Goal: Navigation & Orientation: Find specific page/section

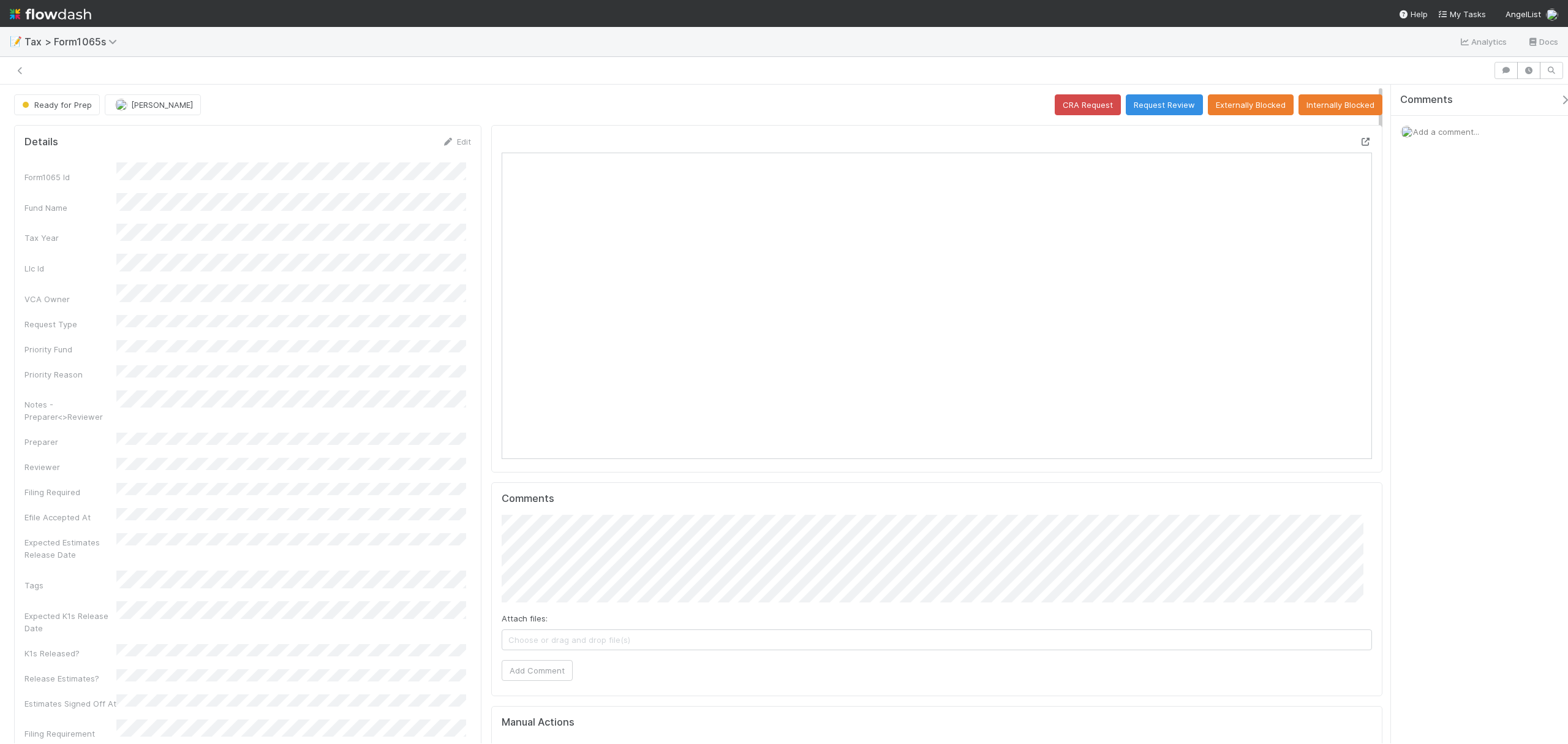
scroll to position [237, 849]
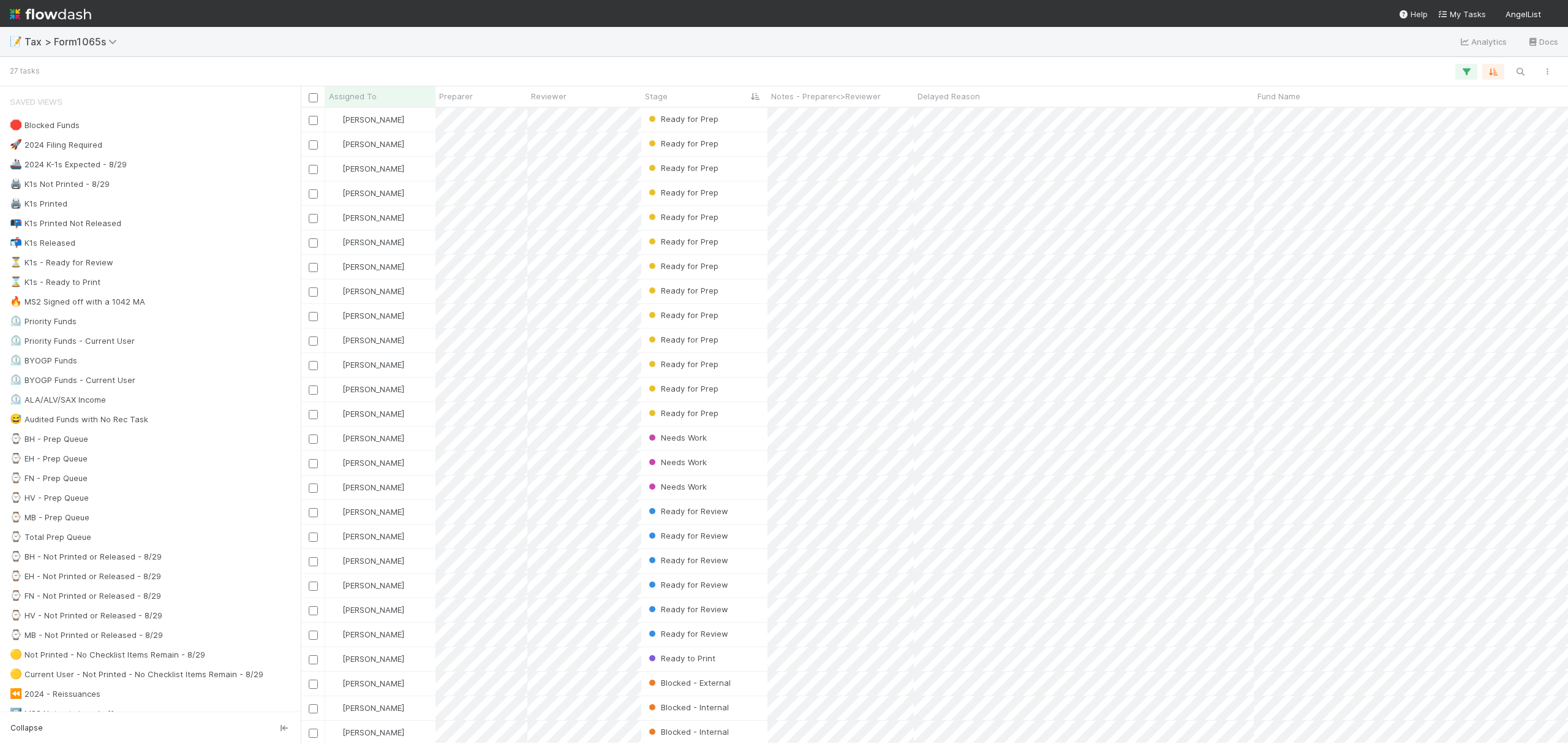
scroll to position [623, 1255]
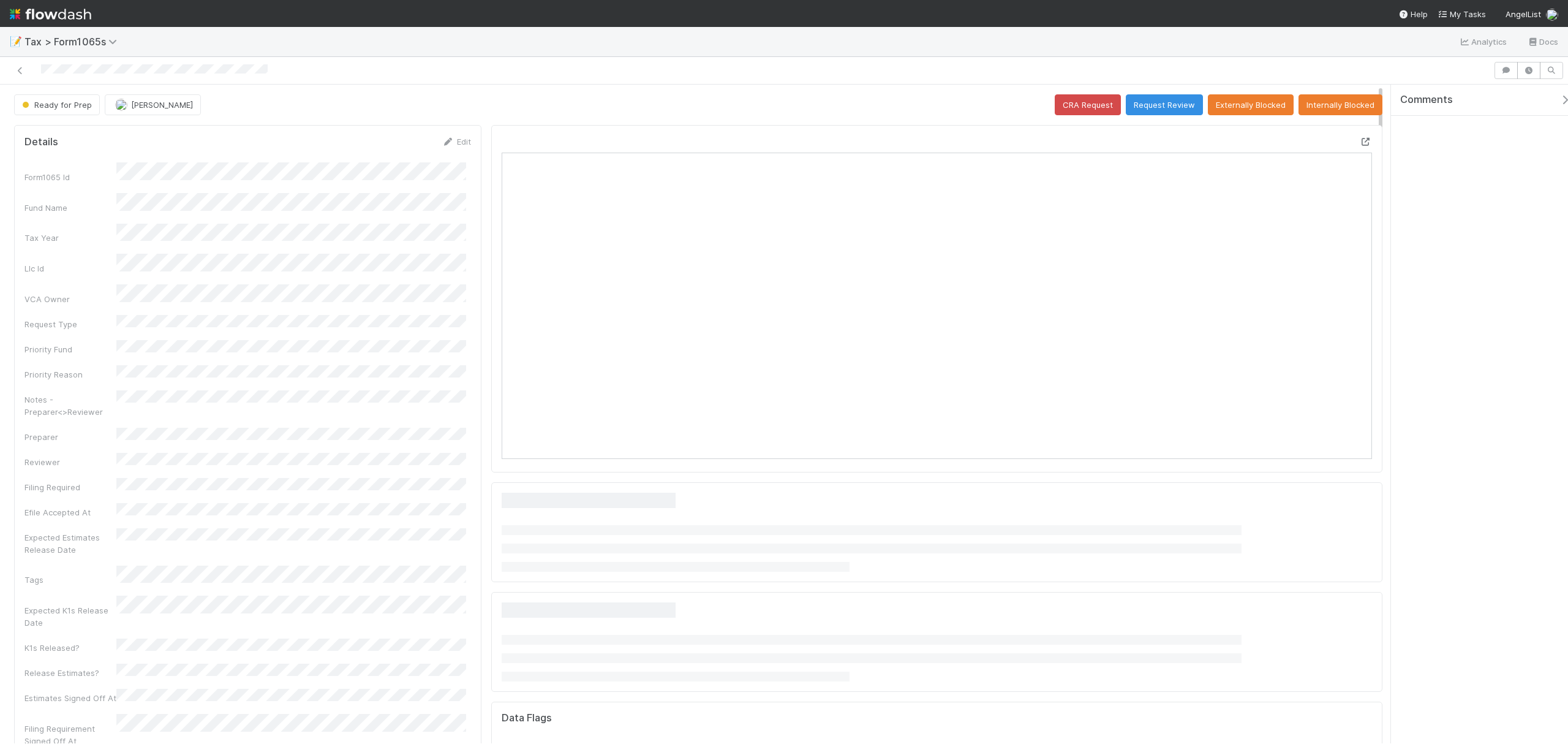
click at [1175, 142] on icon at bounding box center [1365, 141] width 12 height 8
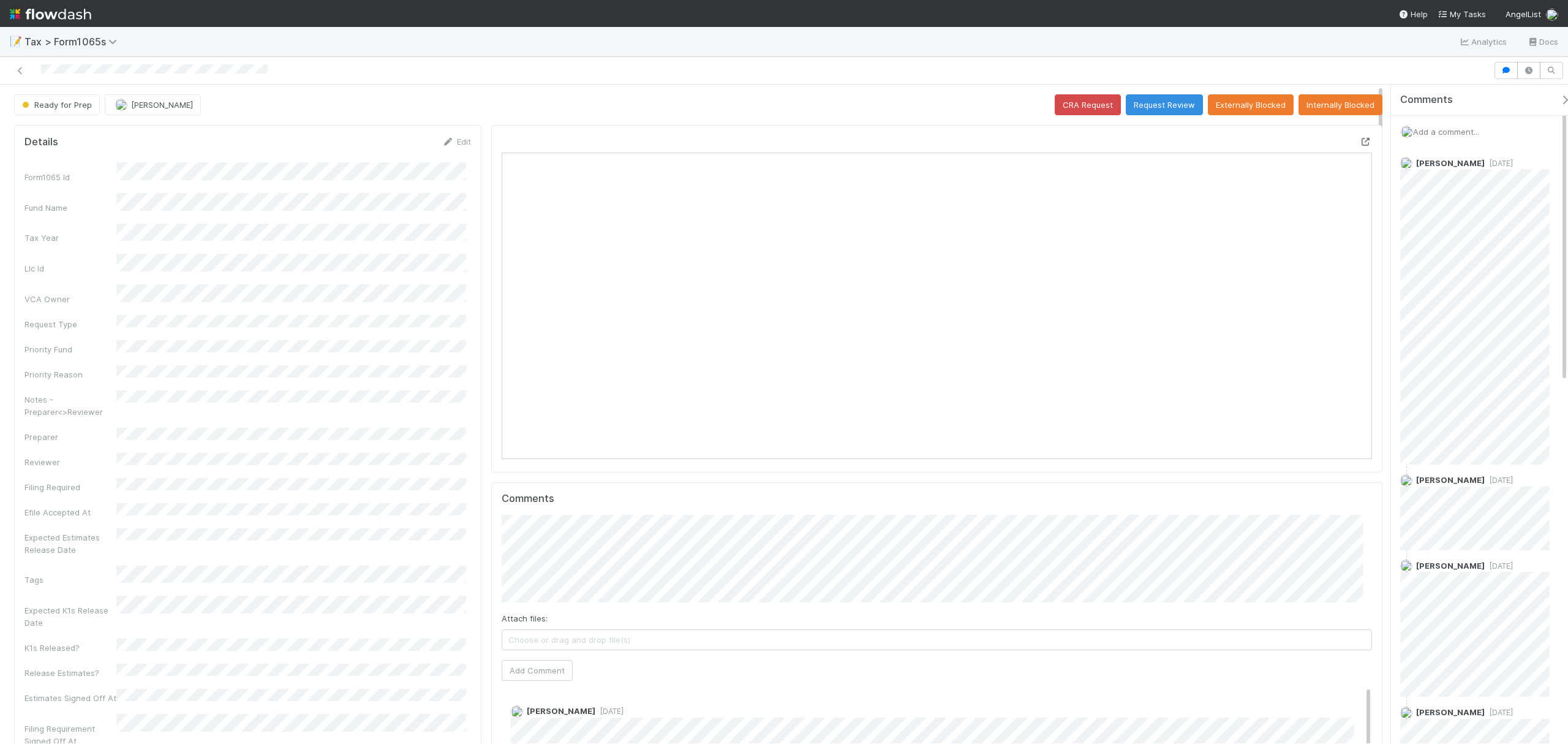
scroll to position [237, 849]
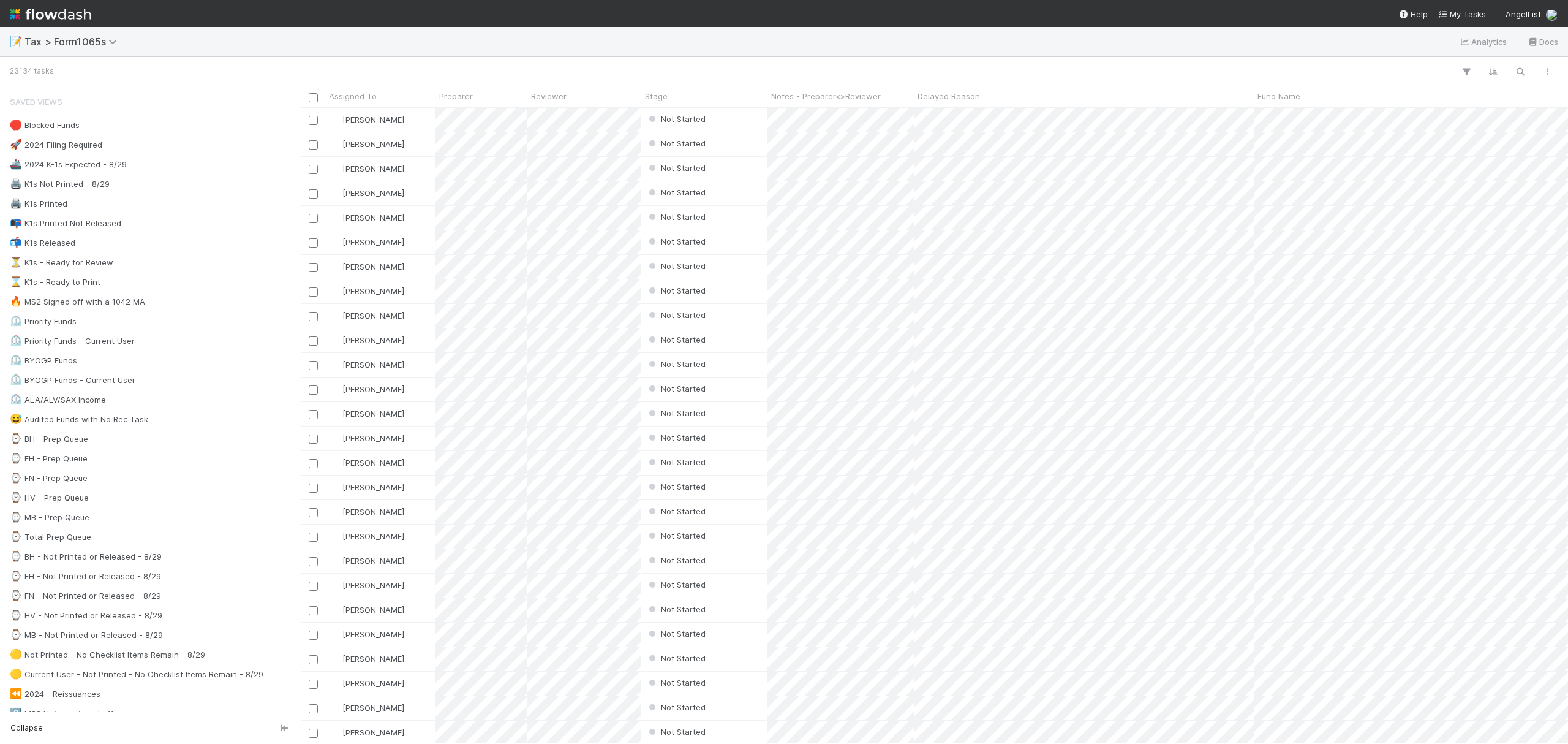
scroll to position [623, 1255]
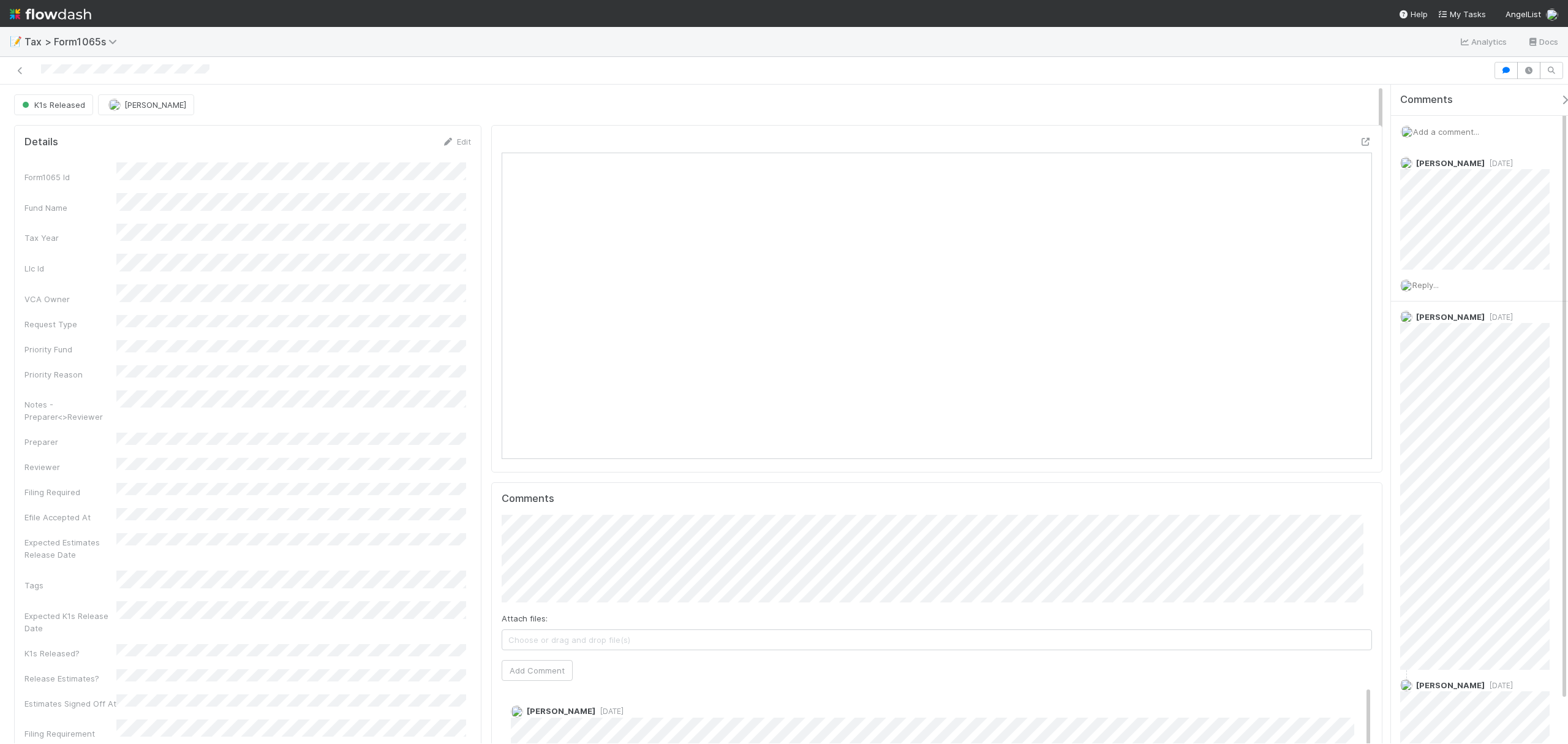
scroll to position [237, 430]
